Goal: Browse casually: Explore the website without a specific task or goal

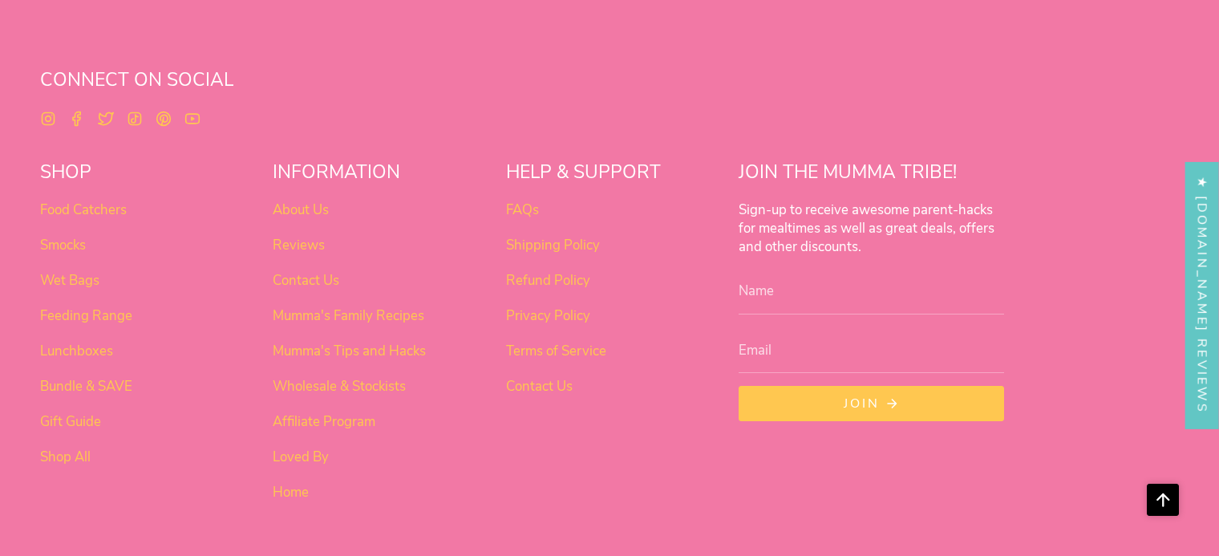
scroll to position [1280, 0]
